Goal: Find specific page/section: Find specific page/section

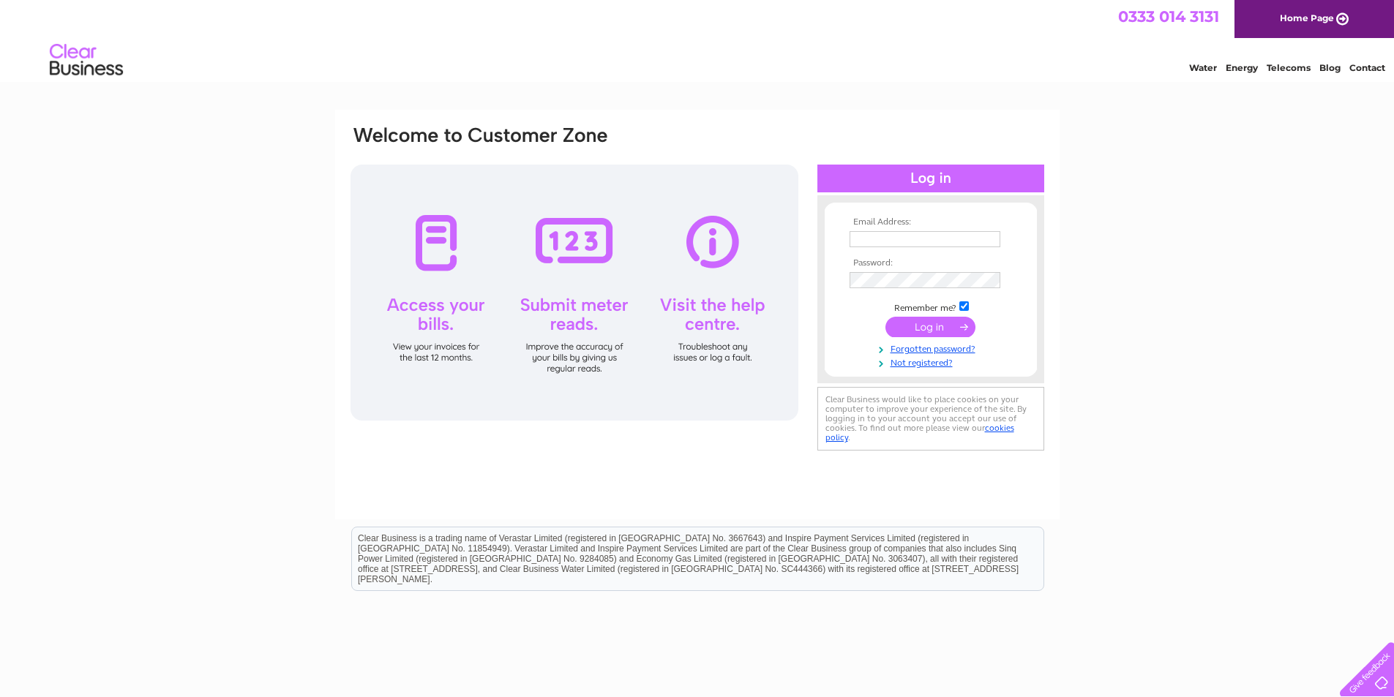
type input "wemyssbaypharmacy@gmail.com"
click at [917, 326] on input "submit" at bounding box center [930, 327] width 90 height 20
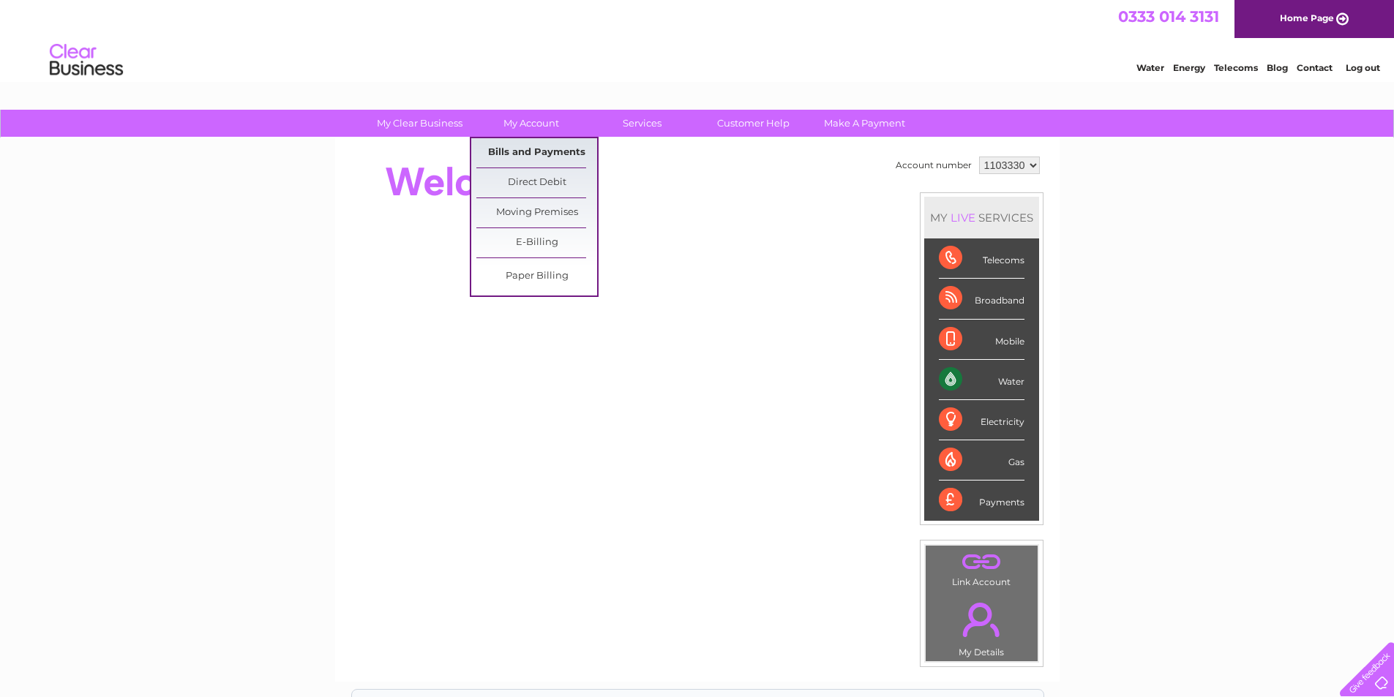
click at [531, 151] on link "Bills and Payments" at bounding box center [536, 152] width 121 height 29
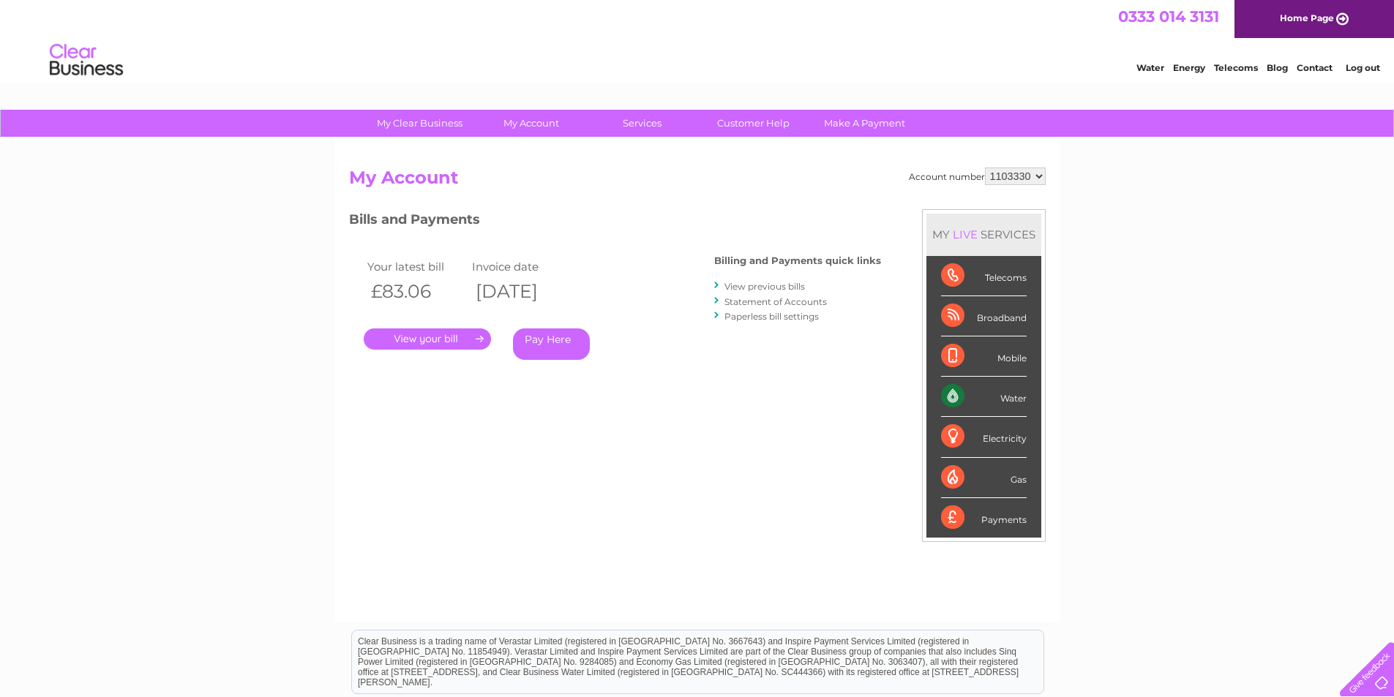
click at [433, 337] on link "." at bounding box center [427, 339] width 127 height 21
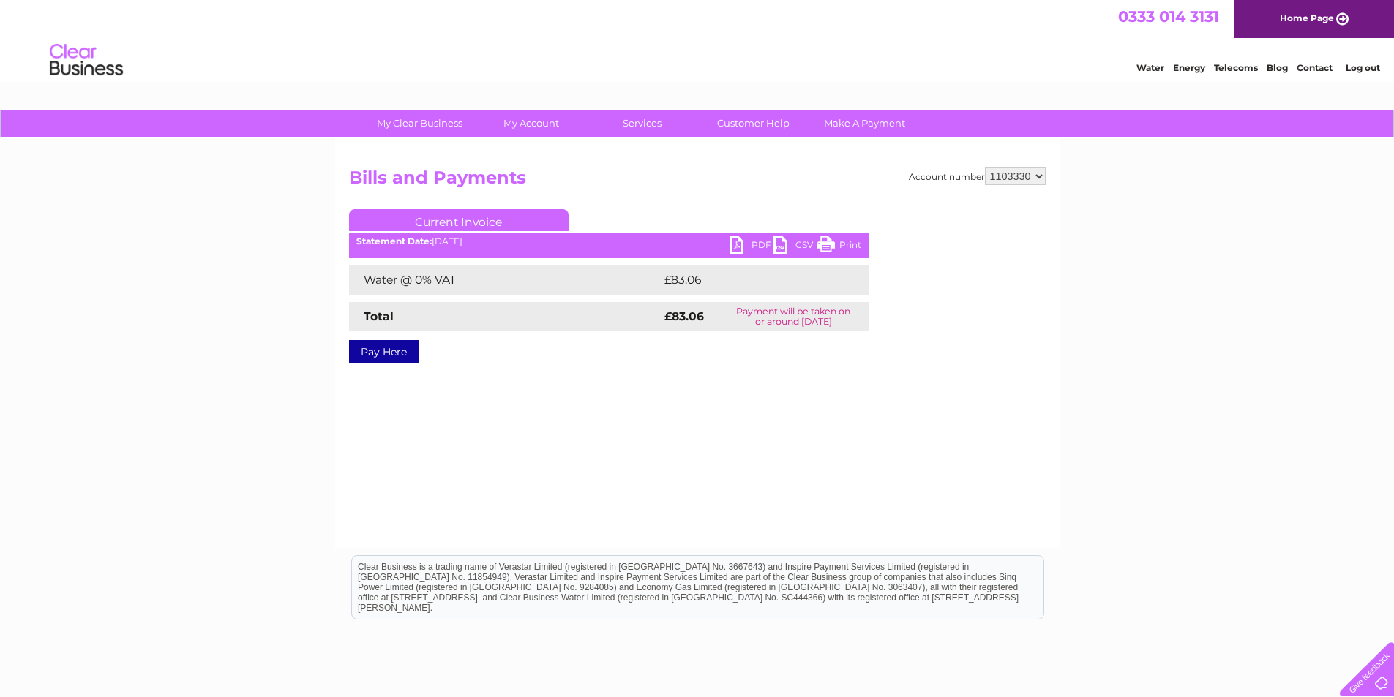
click at [735, 254] on link "PDF" at bounding box center [752, 246] width 44 height 21
